Goal: Information Seeking & Learning: Find specific page/section

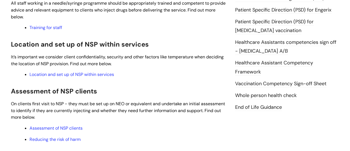
scroll to position [274, 0]
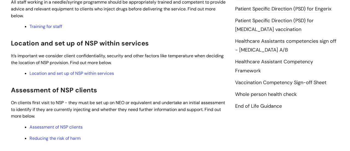
click at [268, 103] on link "End of Life Guidance" at bounding box center [258, 106] width 47 height 7
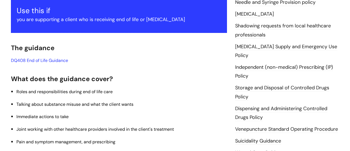
scroll to position [99, 0]
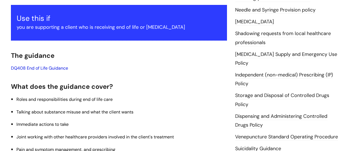
click at [53, 67] on link "DQ408 End of Life Guidance" at bounding box center [39, 68] width 57 height 6
